Goal: Information Seeking & Learning: Learn about a topic

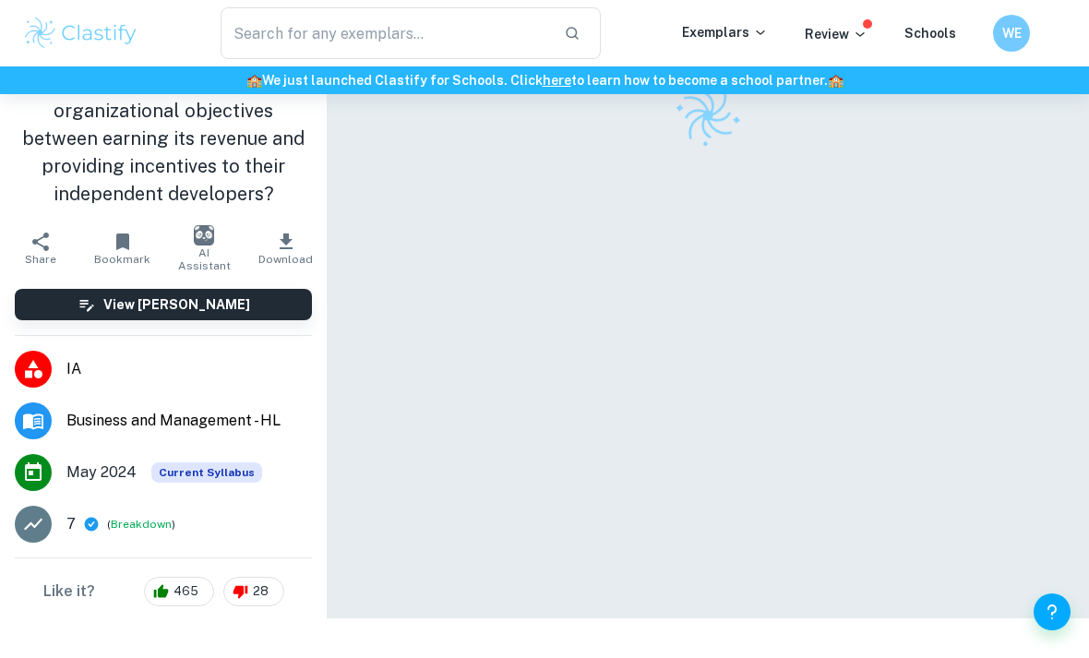
scroll to position [110, 0]
click at [306, 41] on input "text" at bounding box center [385, 33] width 329 height 52
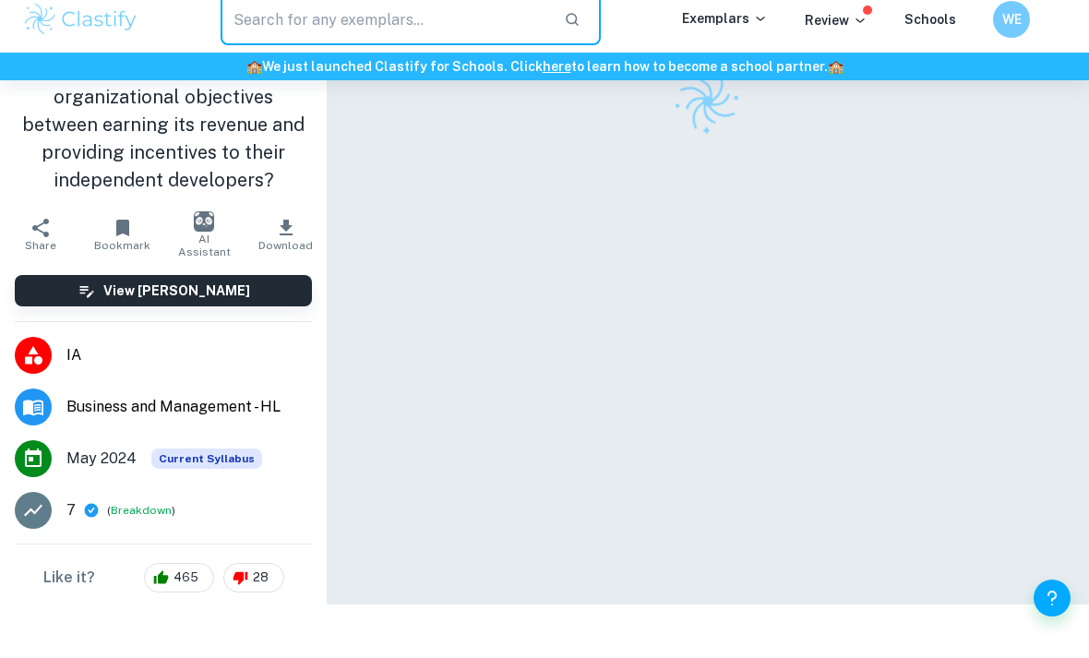
scroll to position [0, 0]
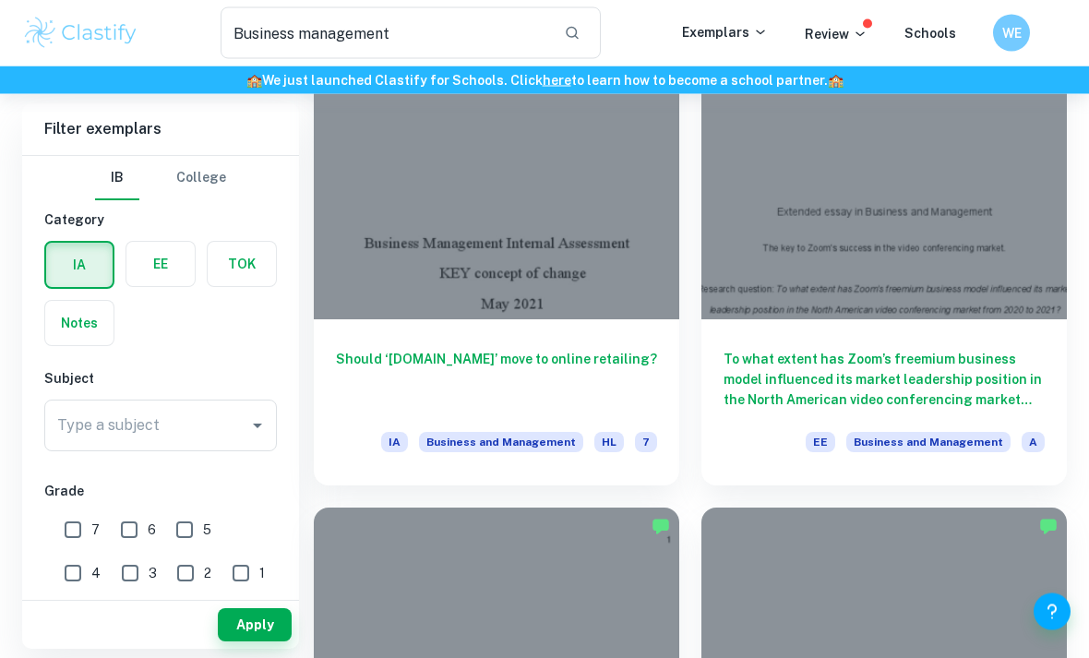
scroll to position [1083, 0]
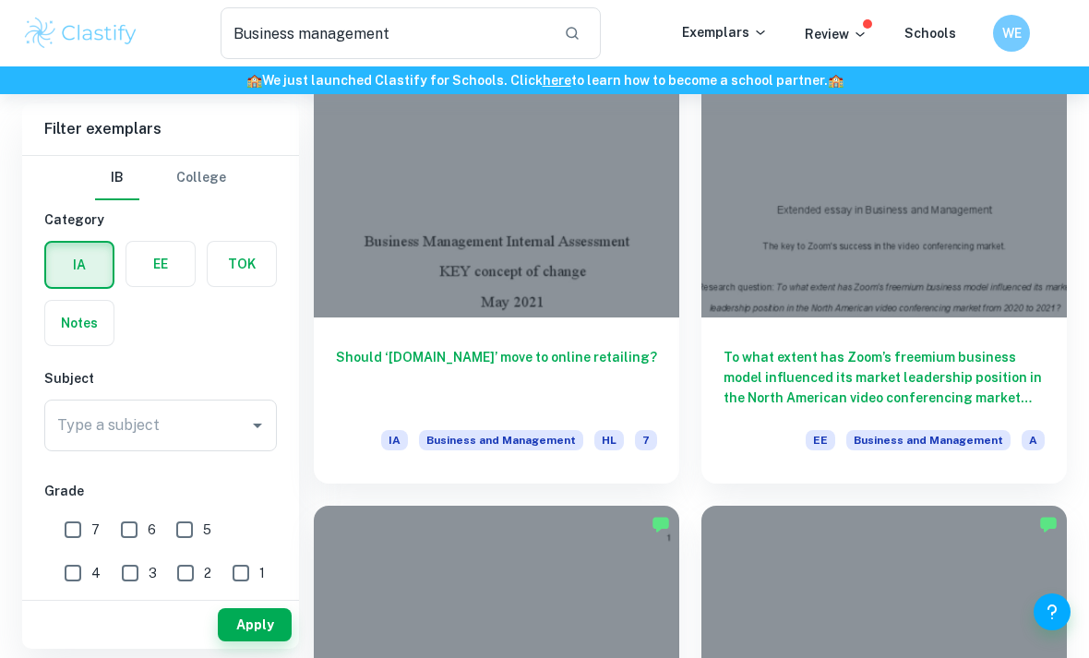
click at [371, 356] on h6 "Should ‘[DOMAIN_NAME]’ move to online retailing?" at bounding box center [496, 377] width 321 height 61
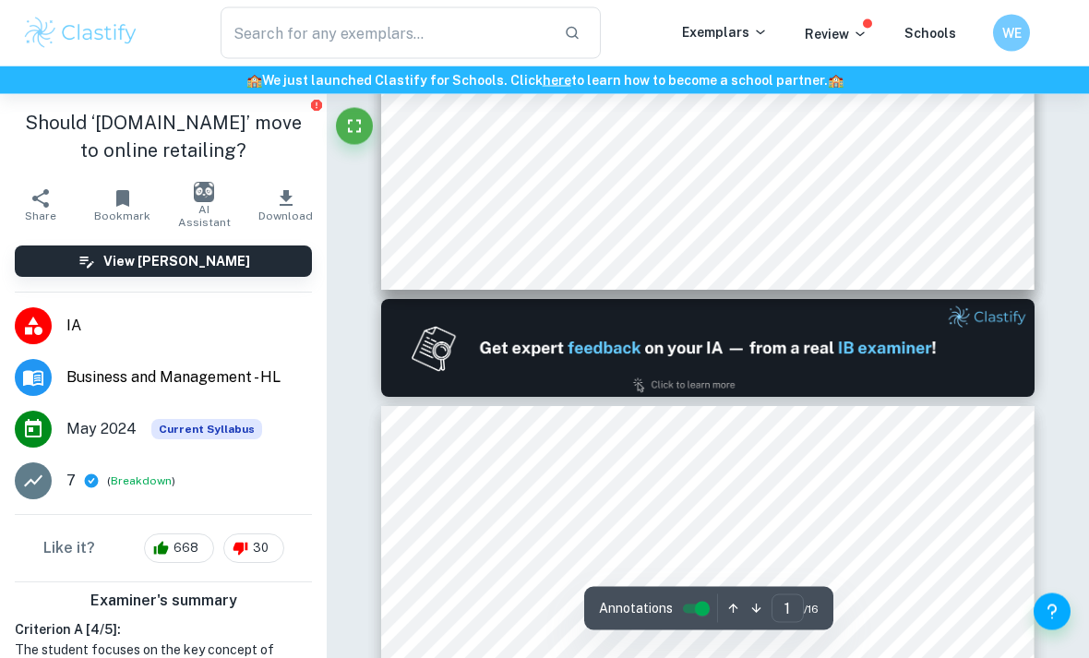
type input "2"
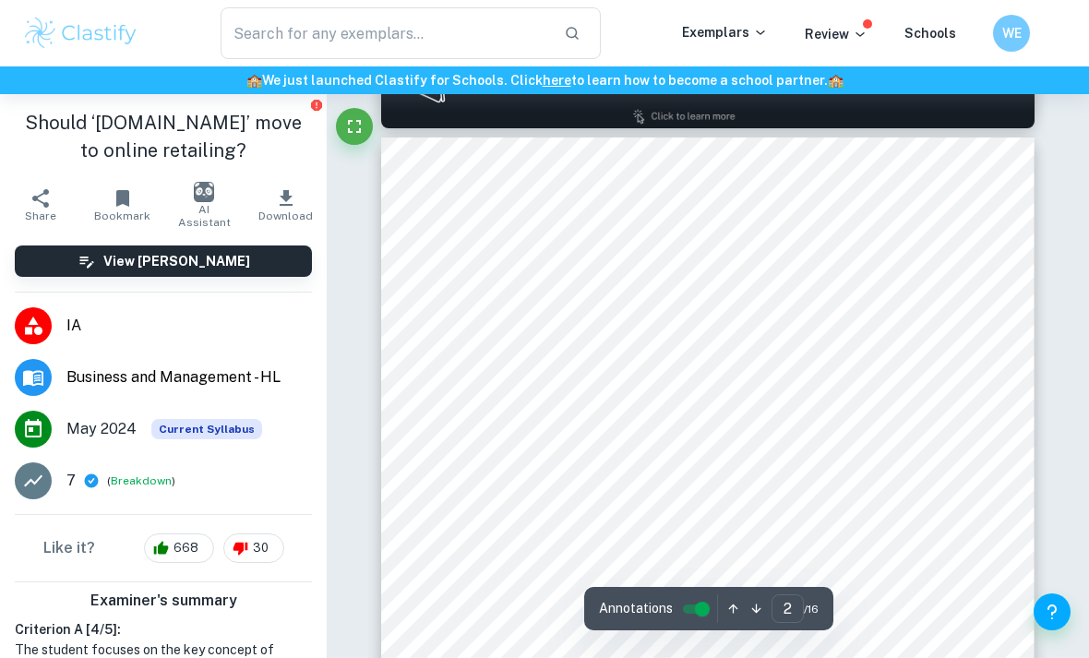
scroll to position [1001, 0]
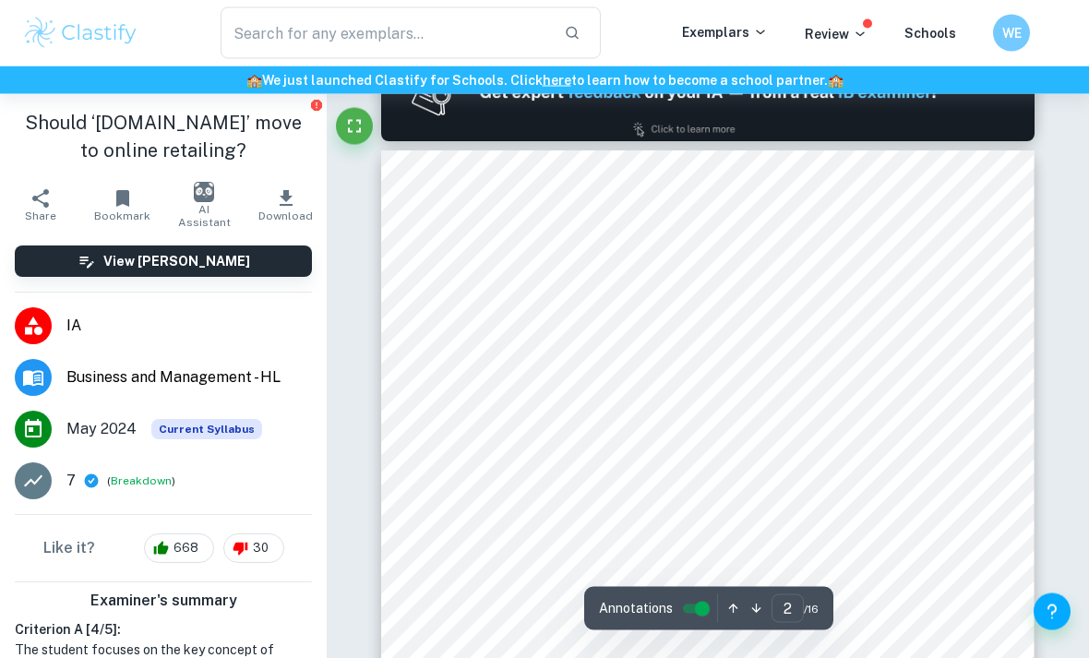
click at [461, 322] on span "Main results and findings 3-8" at bounding box center [541, 315] width 161 height 13
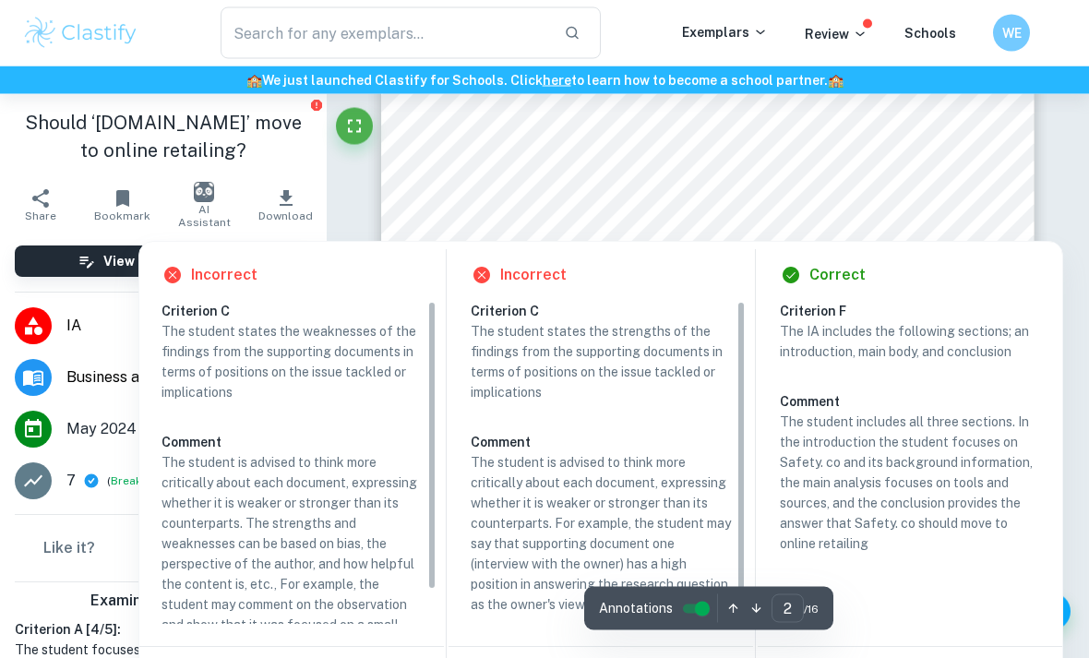
scroll to position [1088, 0]
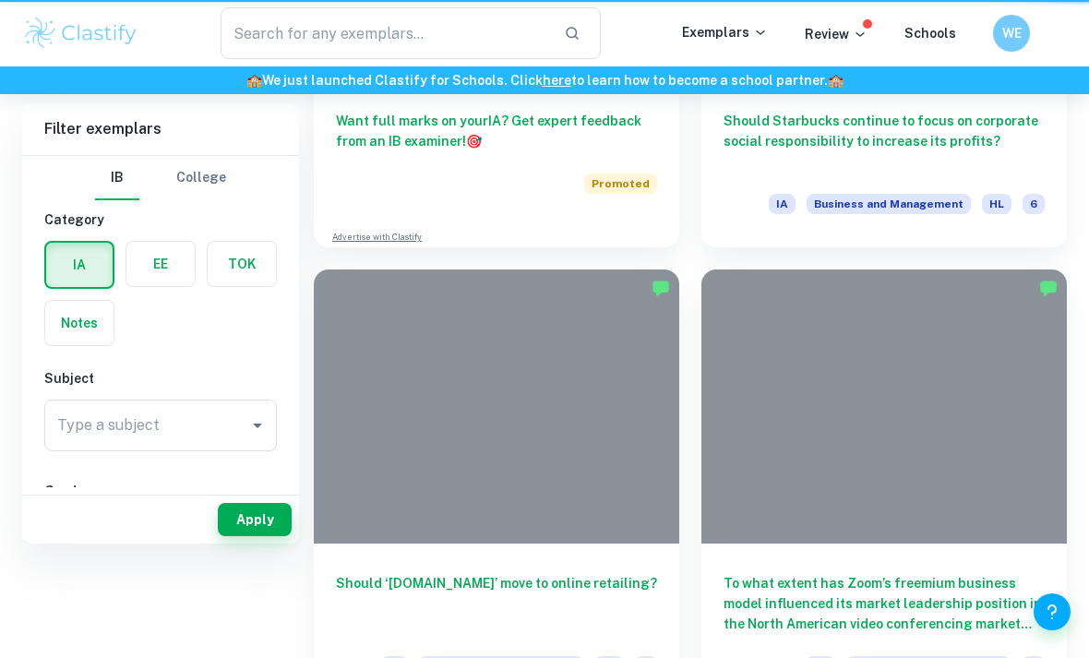
type input "Business management"
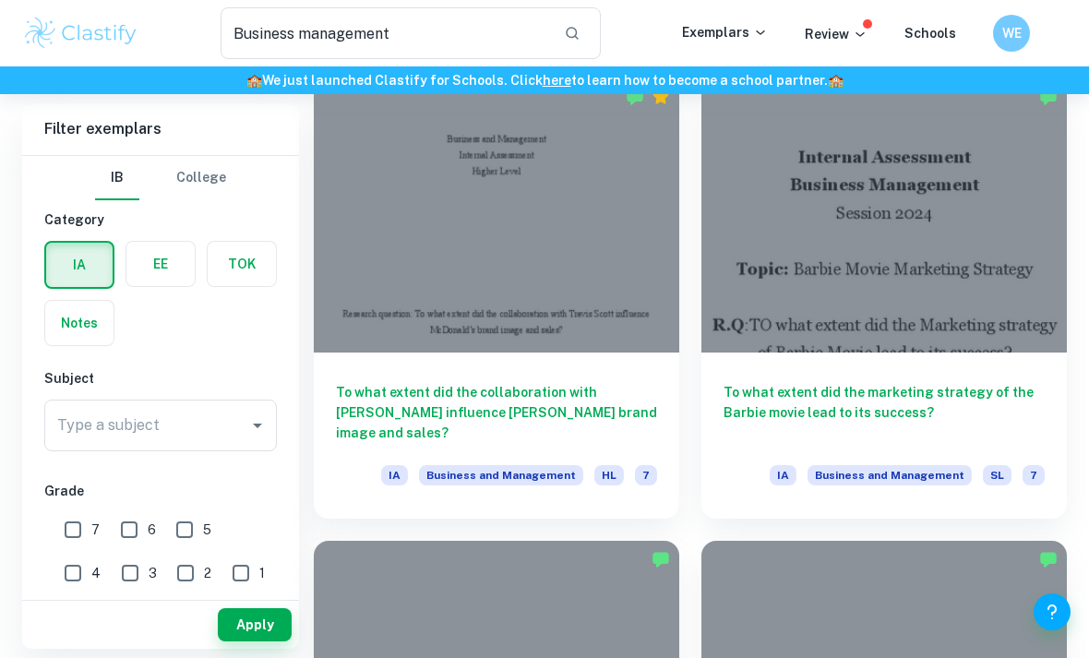
scroll to position [1996, 0]
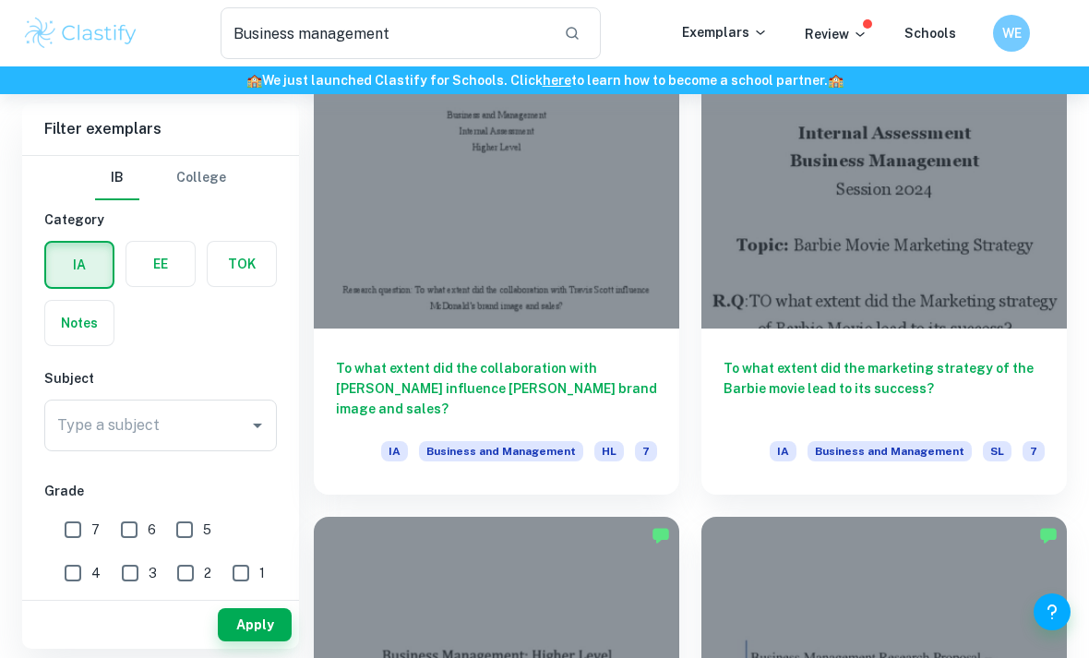
click at [958, 369] on h6 "To what extent did the marketing strategy of the Barbie movie lead to its succe…" at bounding box center [884, 388] width 321 height 61
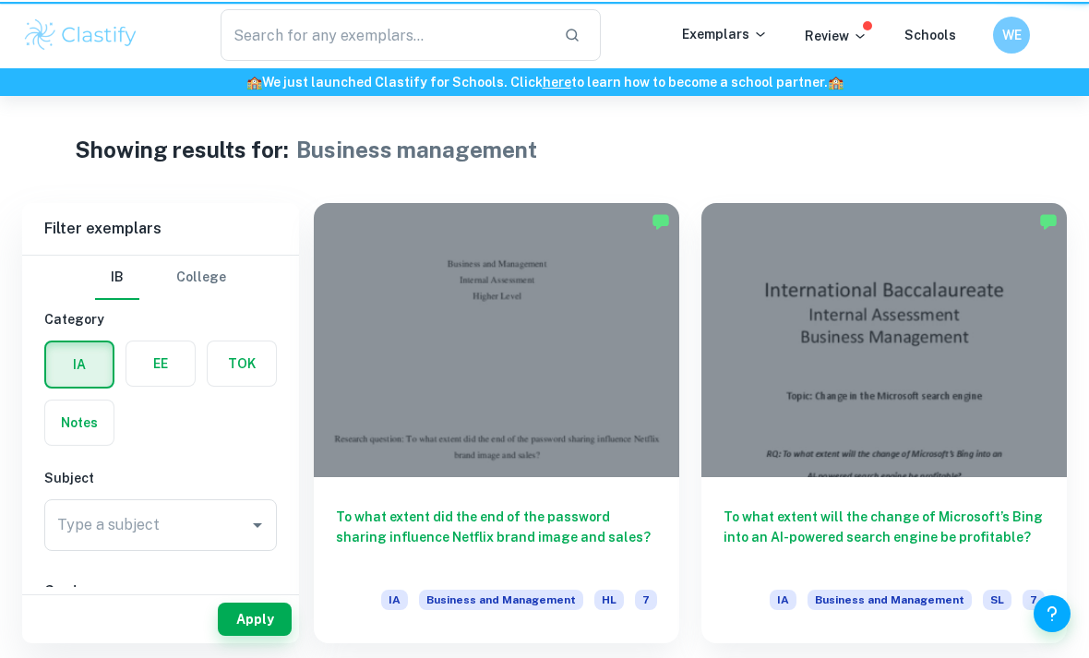
type input "Business management"
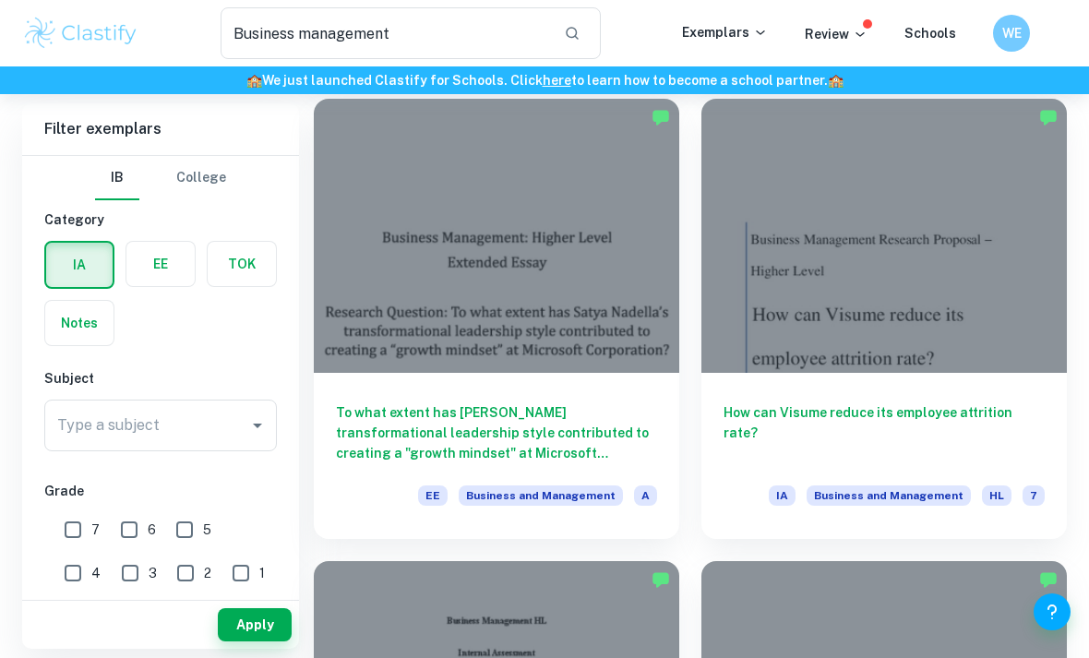
scroll to position [2415, 0]
click at [765, 402] on h6 "How can Visume reduce its employee attrition rate?" at bounding box center [884, 431] width 321 height 61
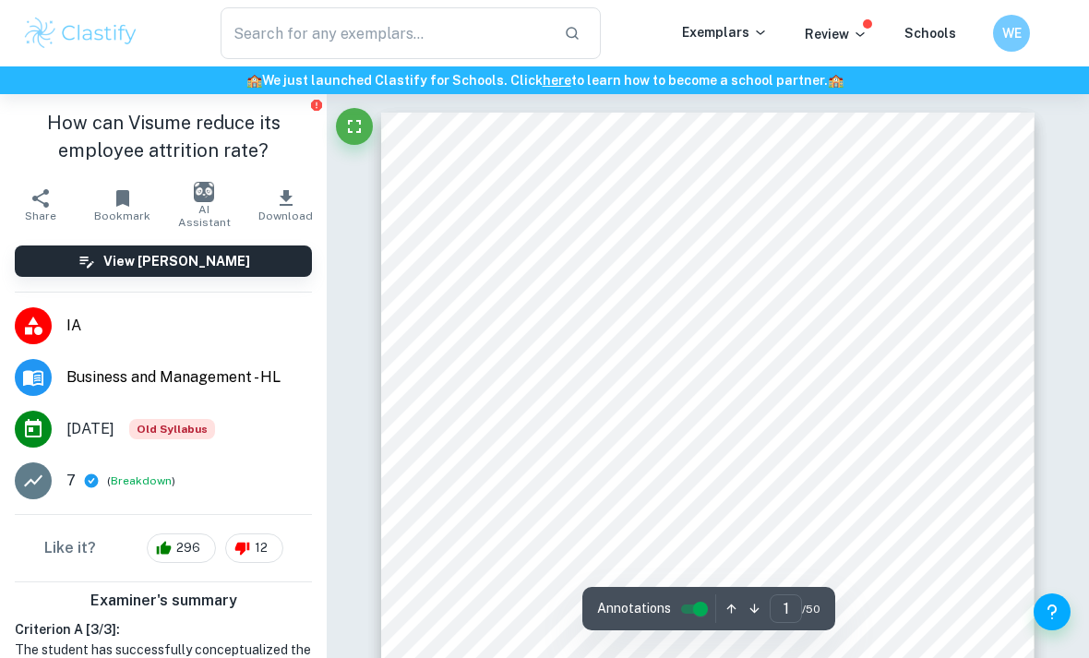
scroll to position [240, 0]
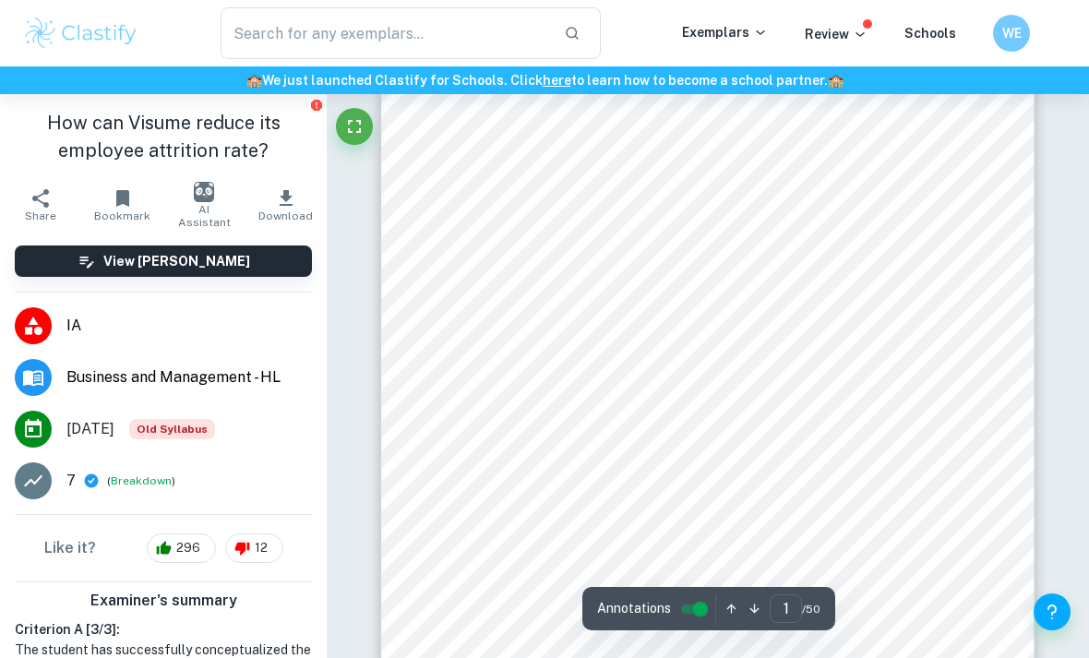
type input "2"
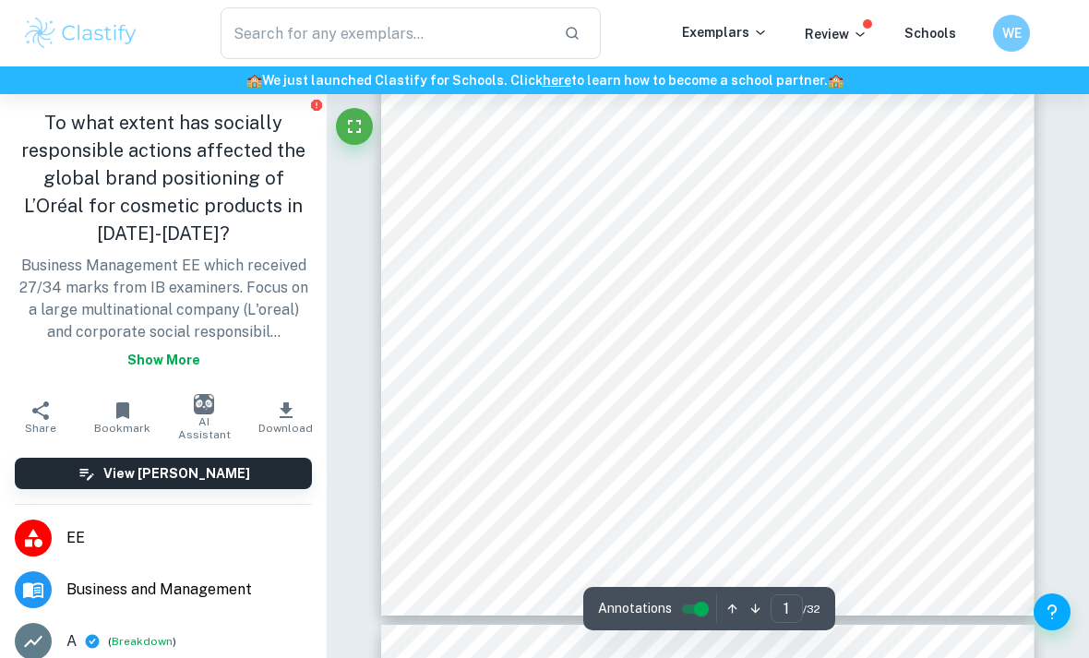
type input "2"
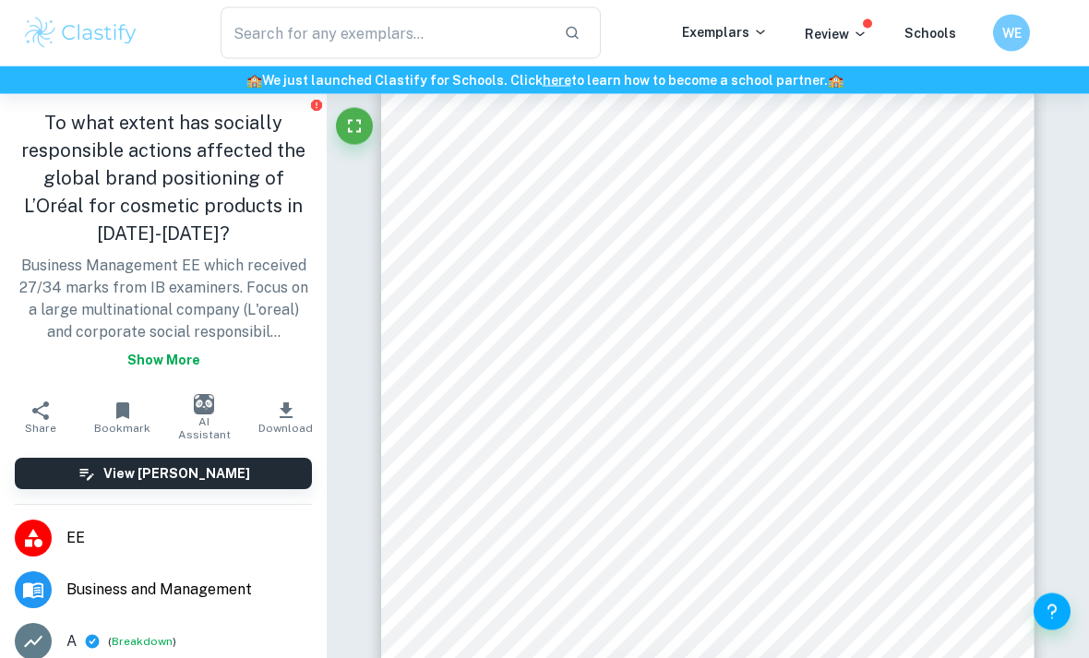
scroll to position [1122, 0]
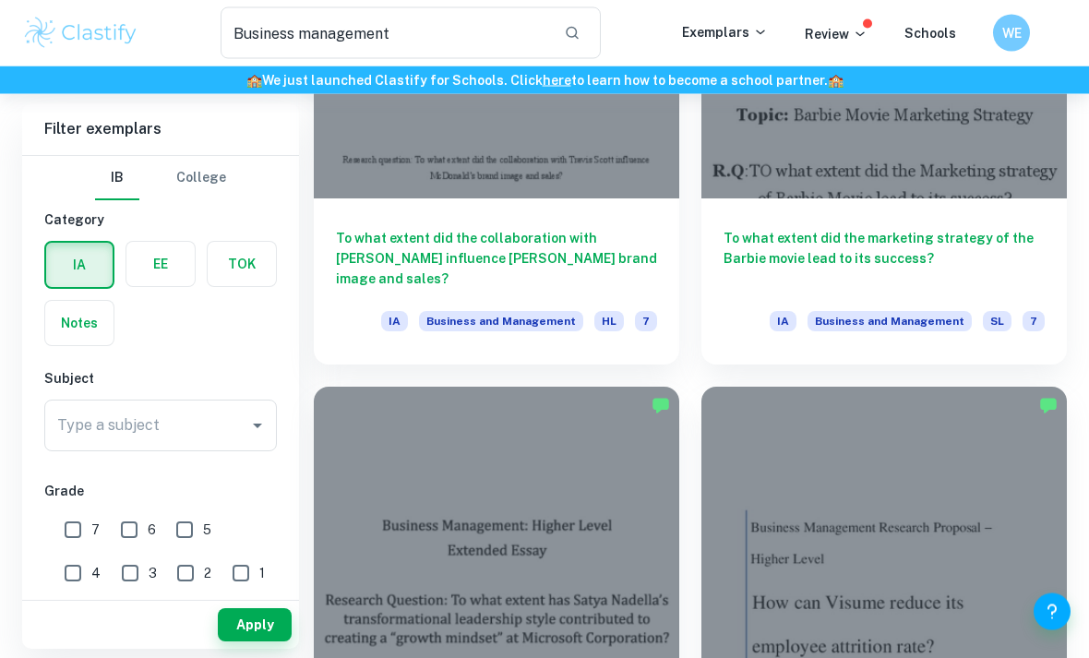
scroll to position [2126, 0]
click at [365, 222] on div "To what extent did the collaboration with Travis Scott influence McDonald’s bra…" at bounding box center [496, 281] width 365 height 166
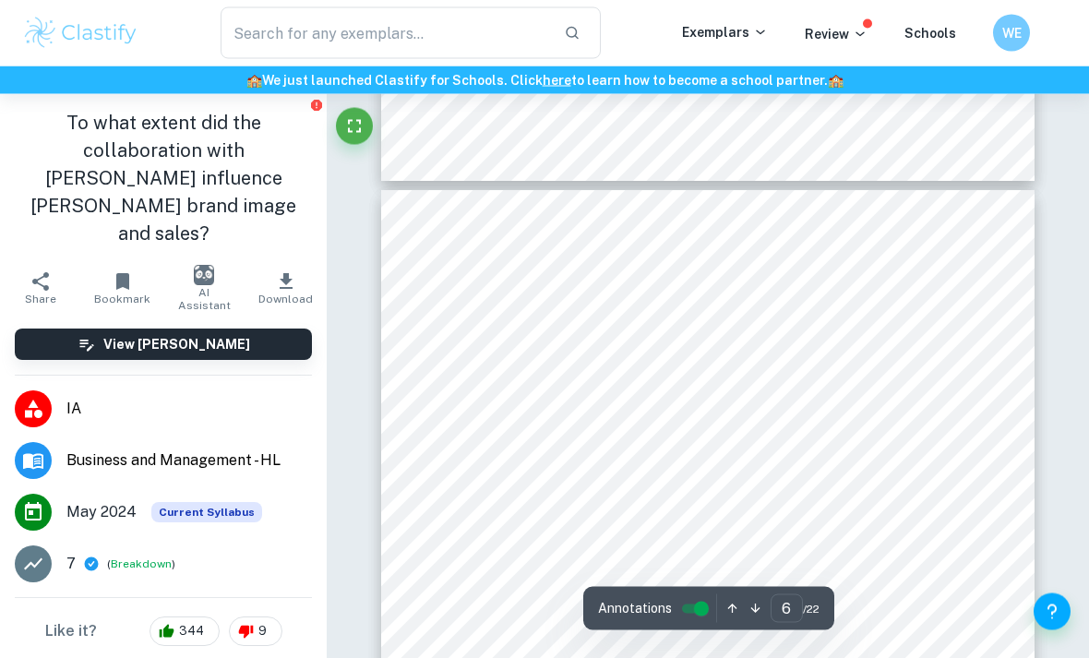
scroll to position [4690, 0]
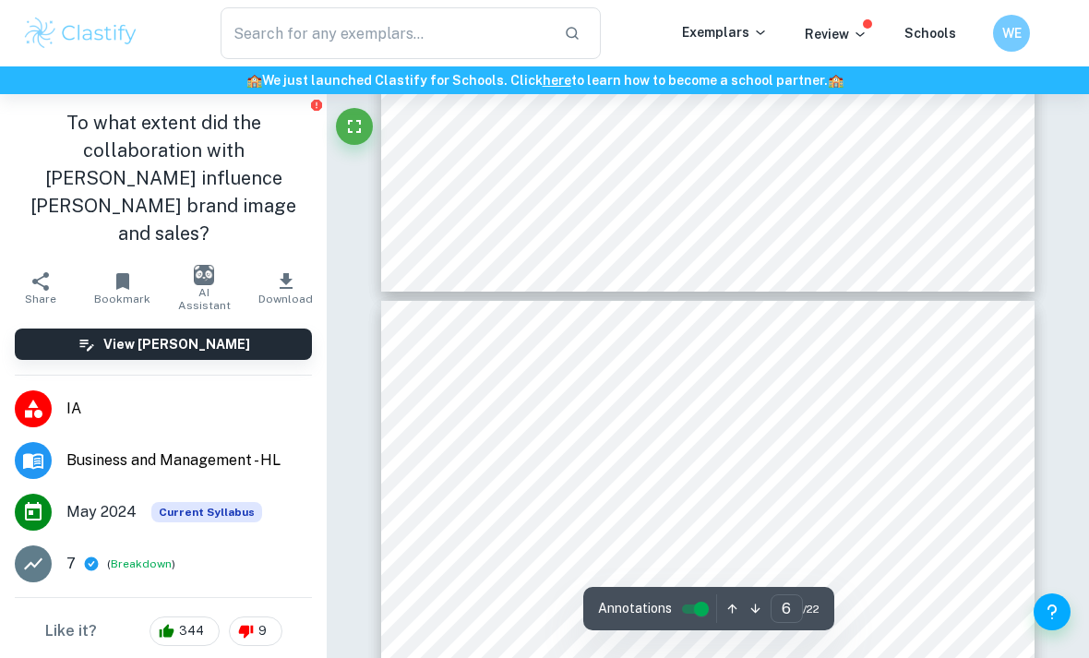
type input "5"
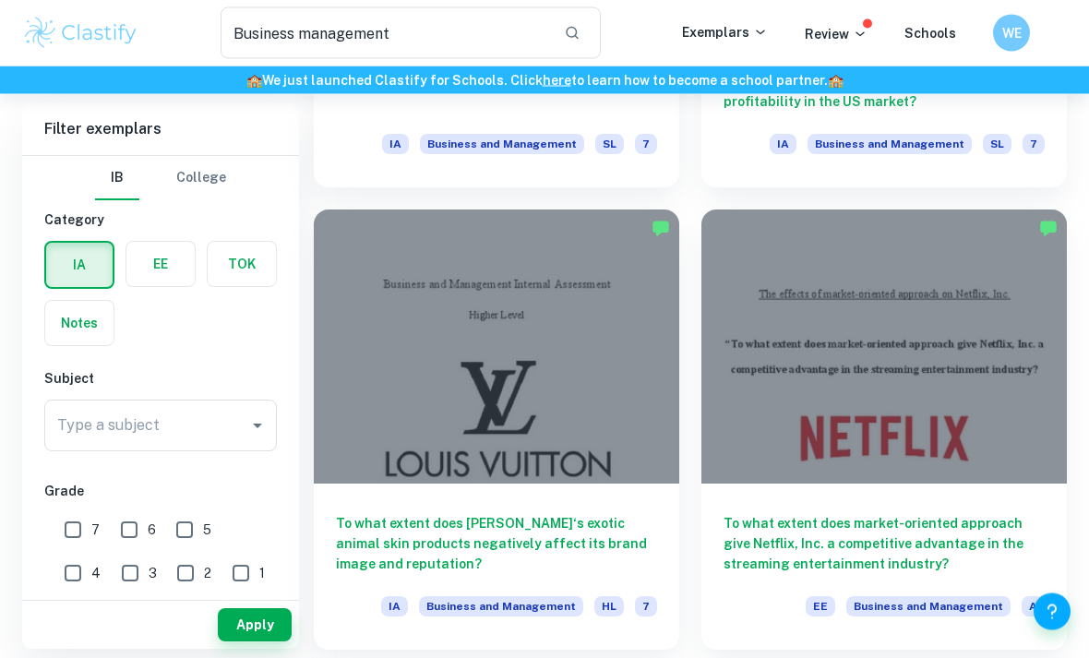
scroll to position [4153, 0]
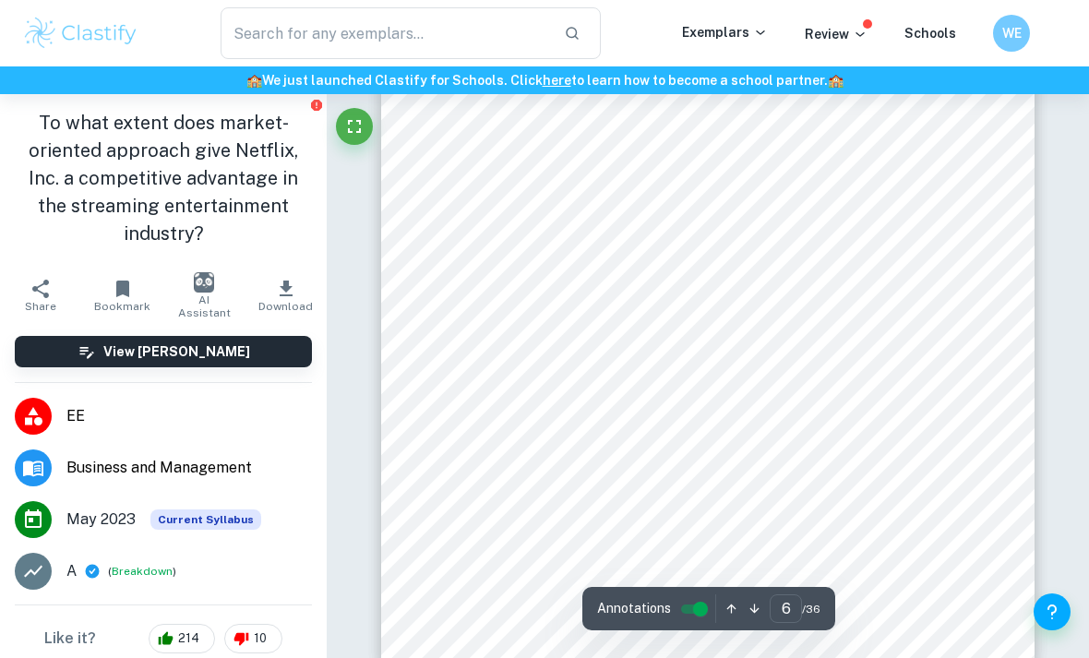
scroll to position [4663, 0]
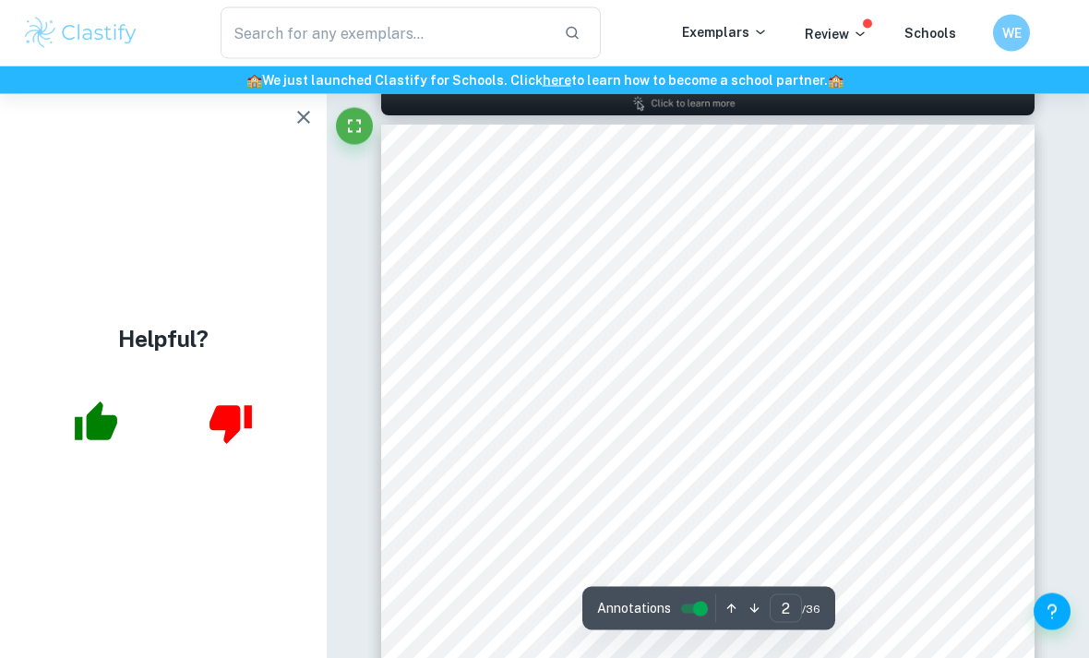
type input "1"
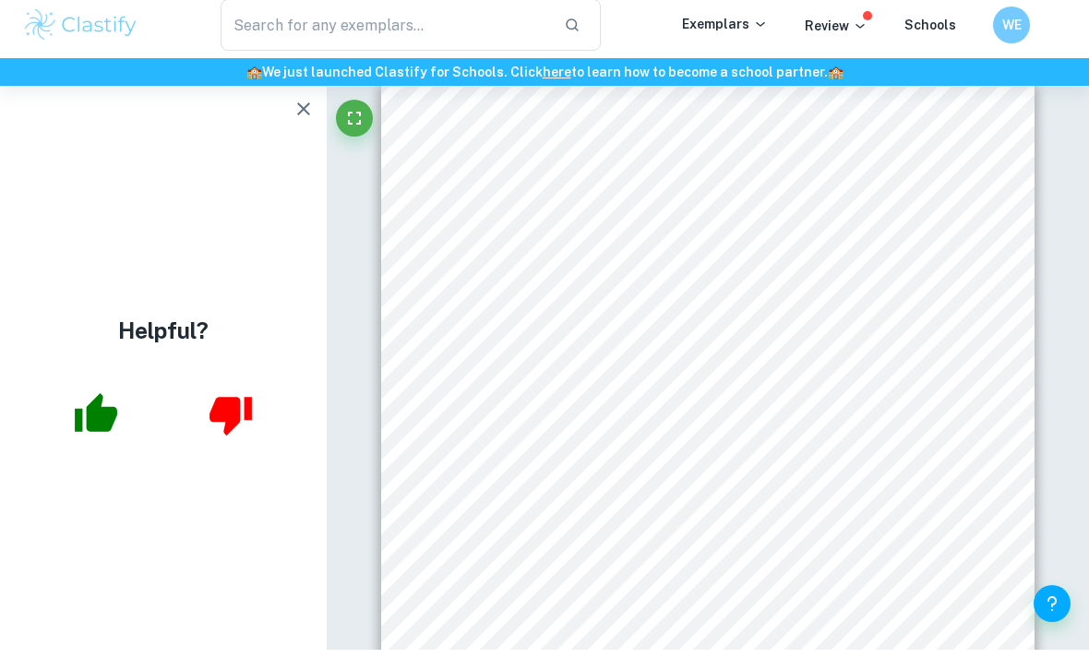
scroll to position [35, 0]
